Goal: Register for event/course

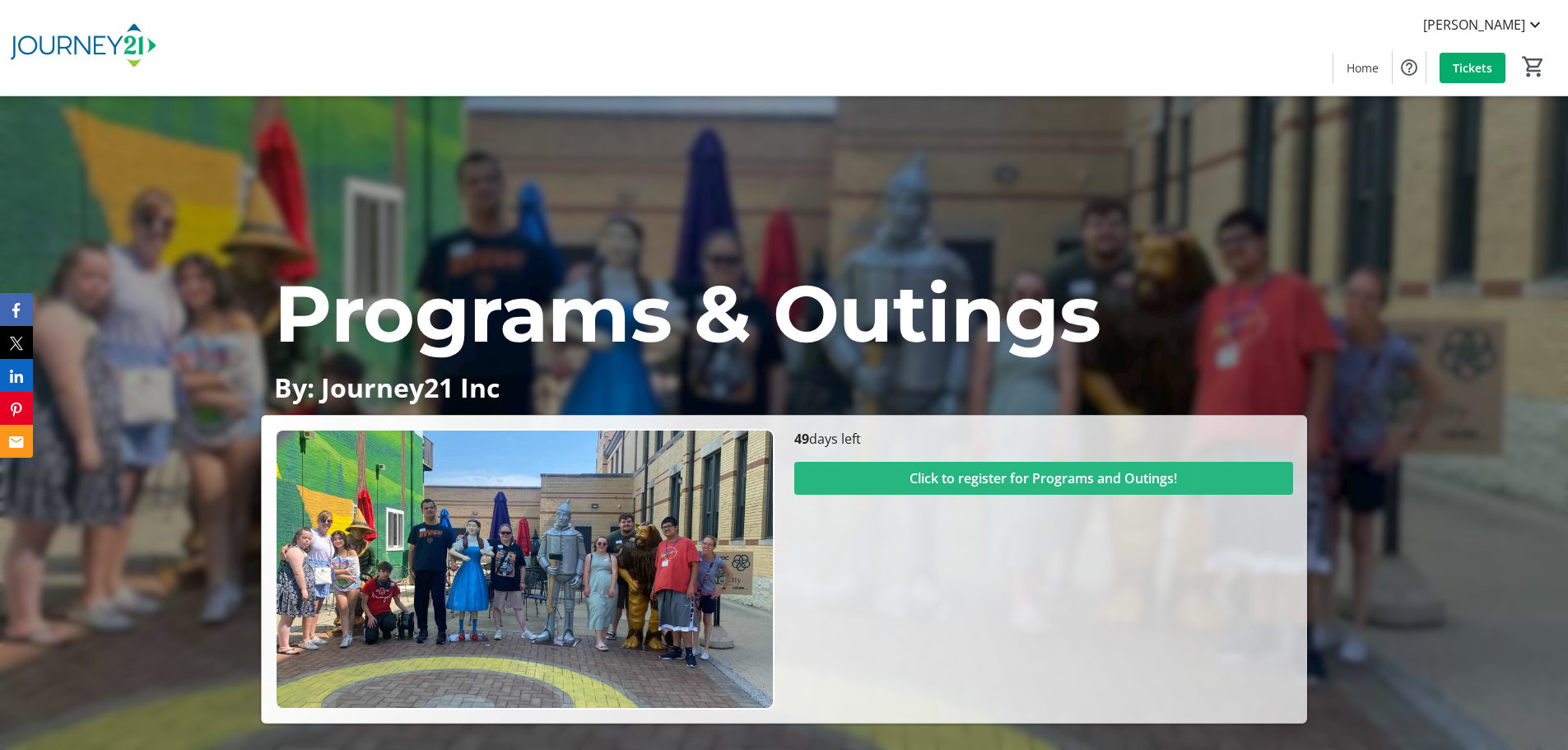
click at [1038, 474] on span "Click to register for Programs and Outings!" at bounding box center [1043, 478] width 268 height 20
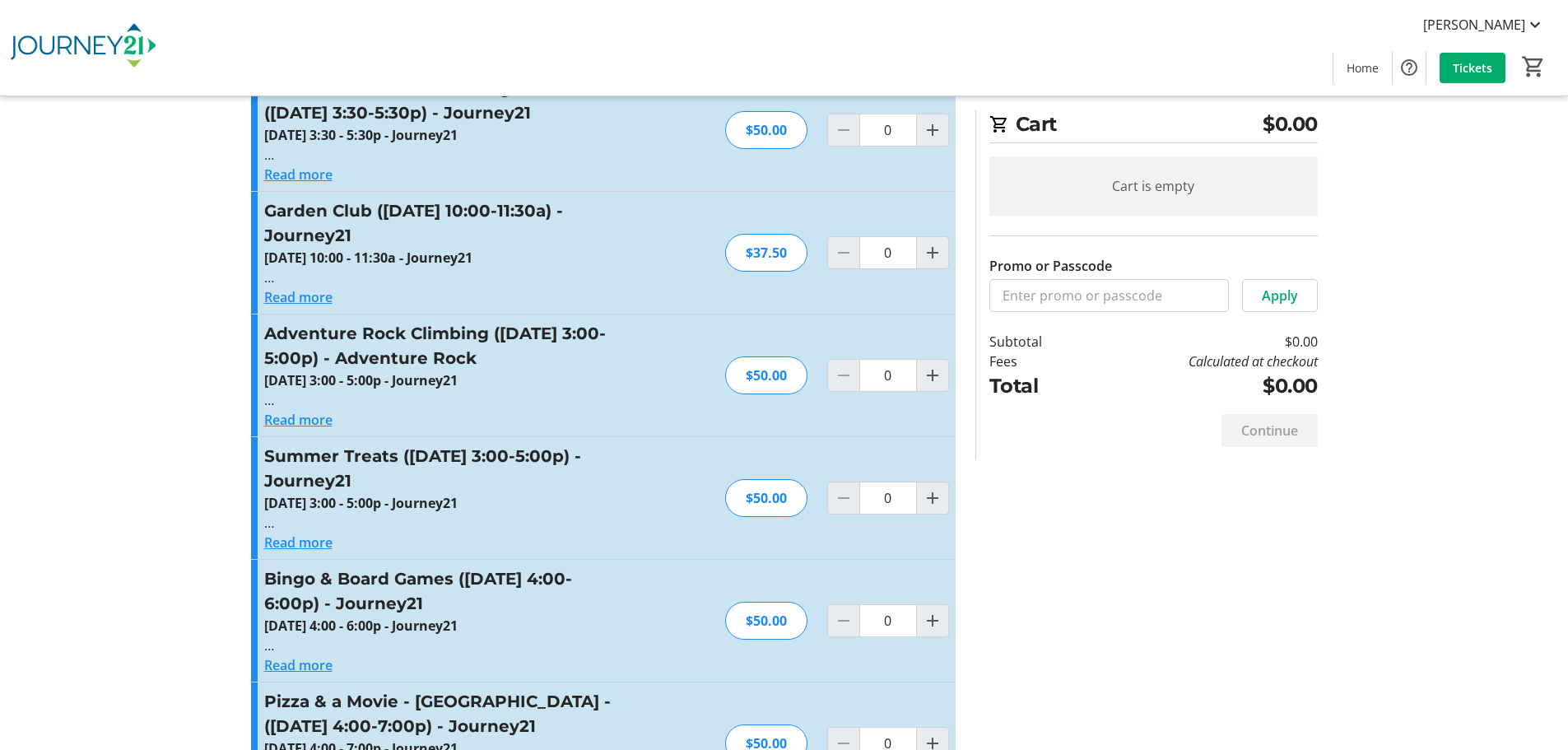
scroll to position [1482, 0]
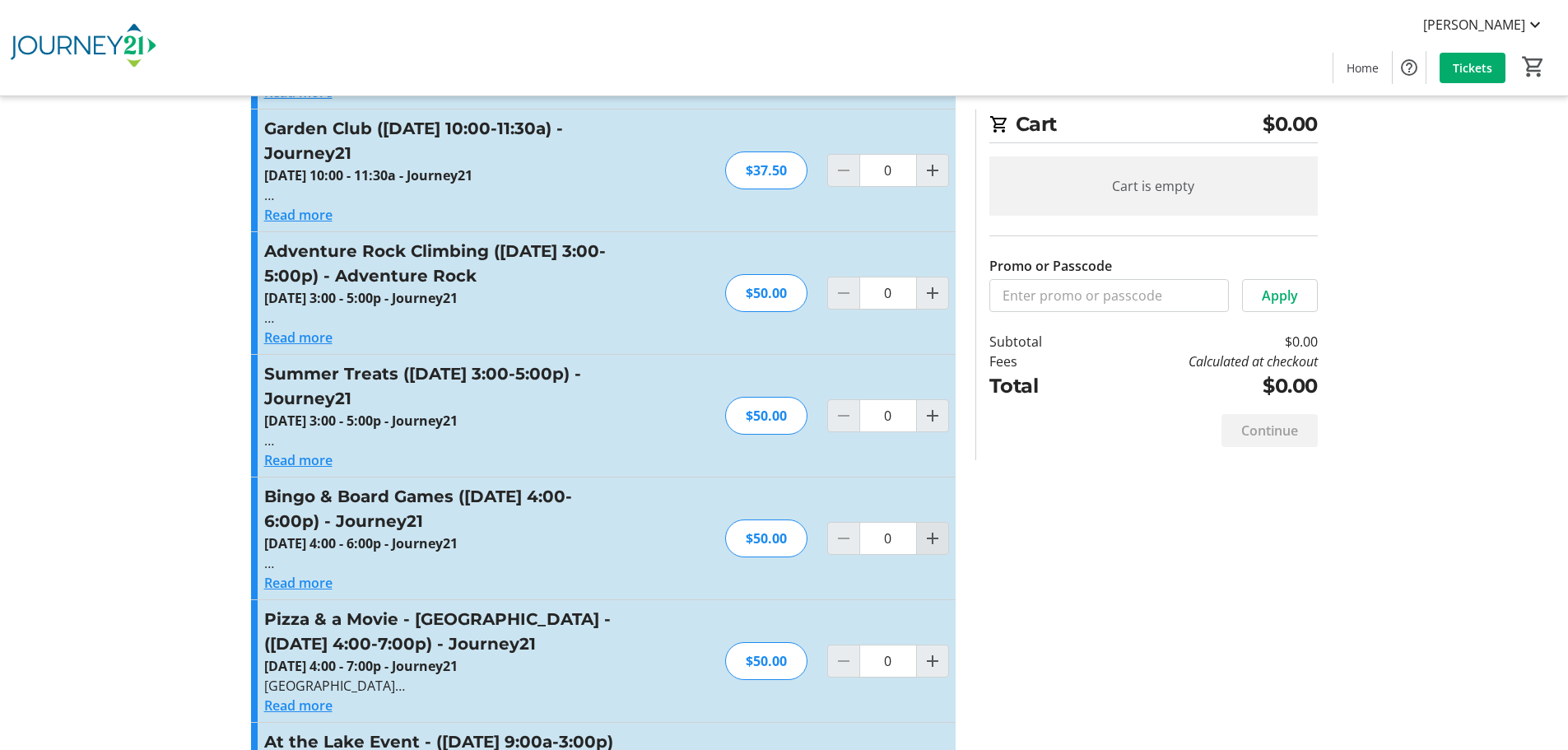
click at [924, 529] on mat-icon "Increment by one" at bounding box center [932, 538] width 20 height 20
type input "1"
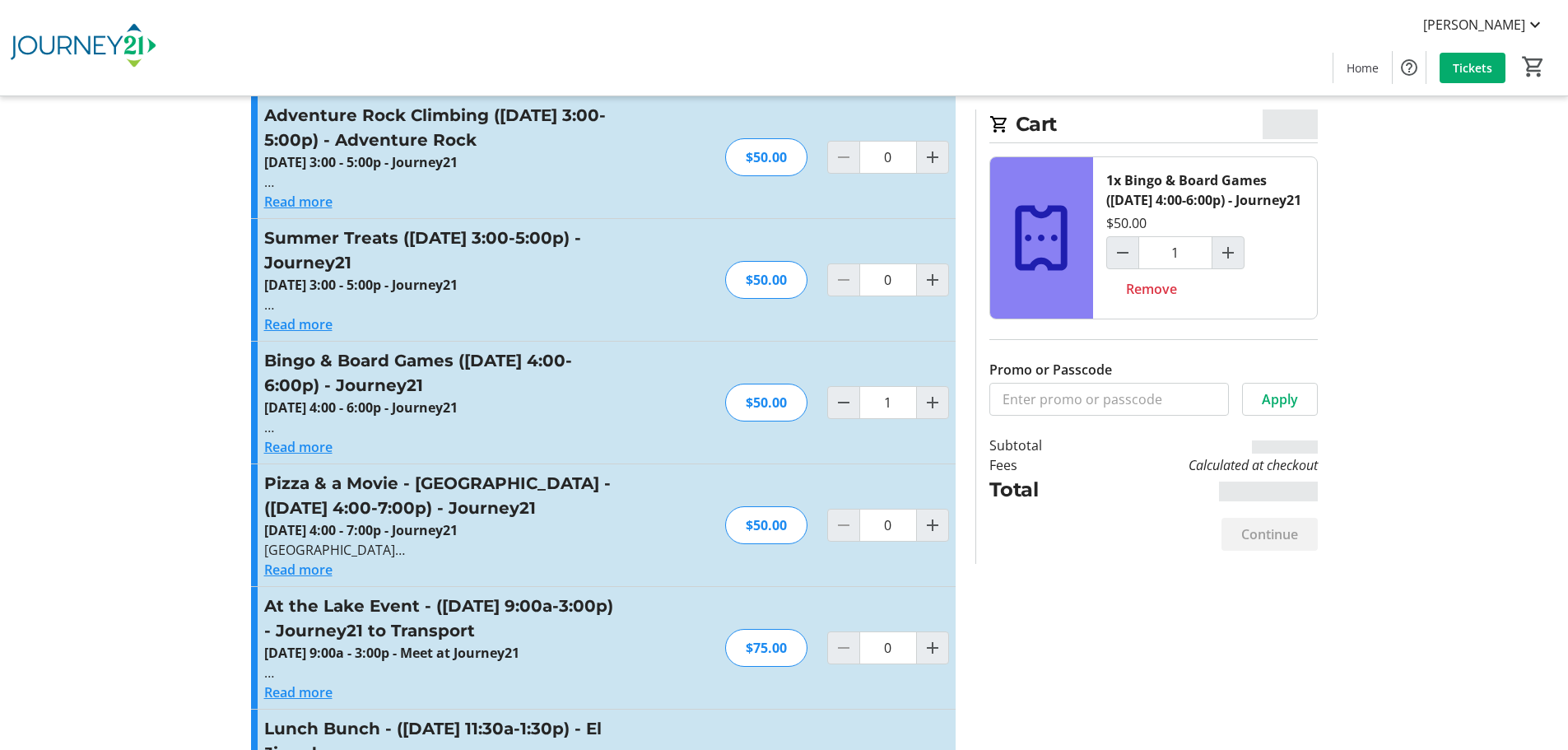
scroll to position [1647, 0]
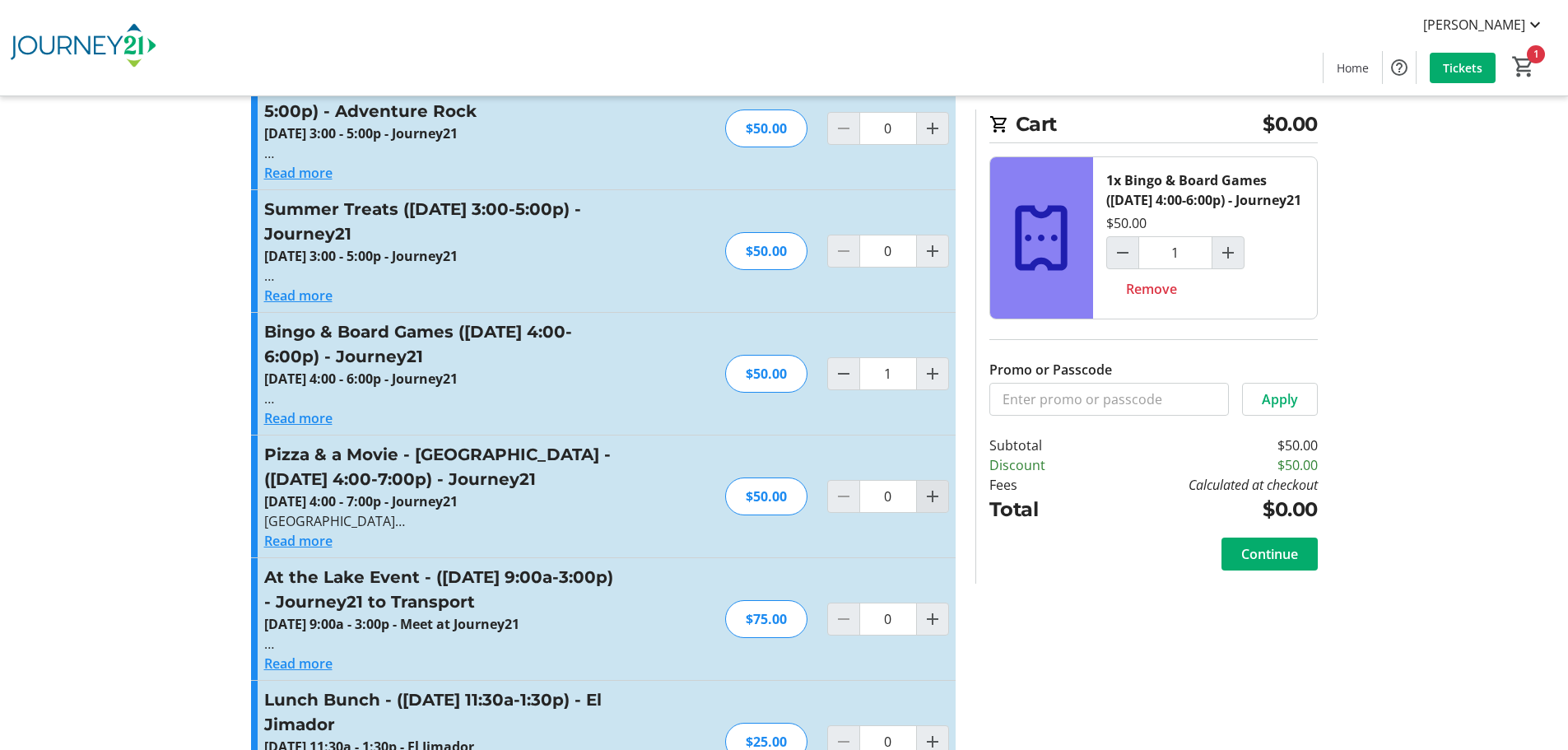
click at [933, 487] on mat-icon "Increment by one" at bounding box center [932, 496] width 20 height 20
type input "1"
